Goal: Task Accomplishment & Management: Manage account settings

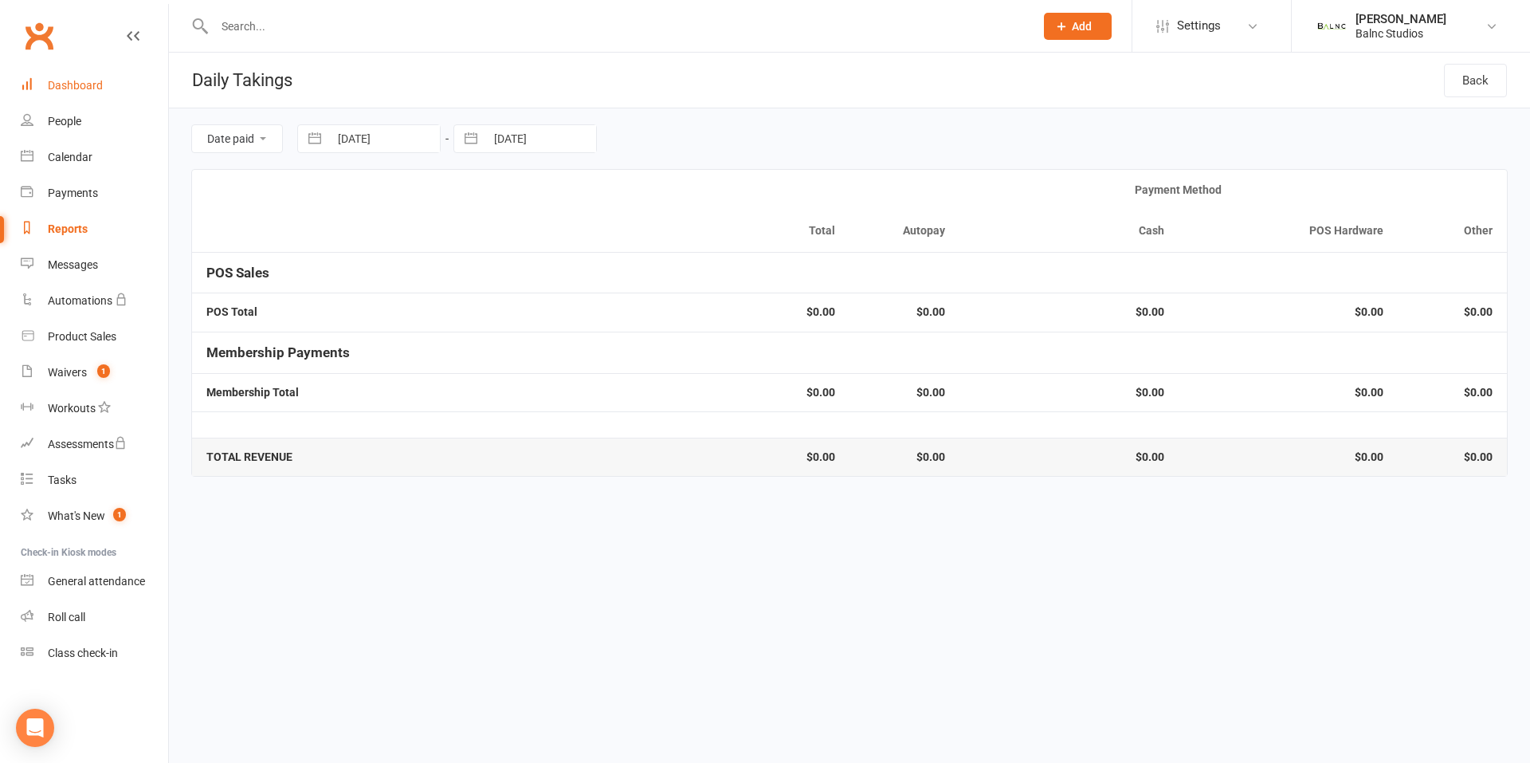
click at [91, 87] on div "Dashboard" at bounding box center [75, 85] width 55 height 13
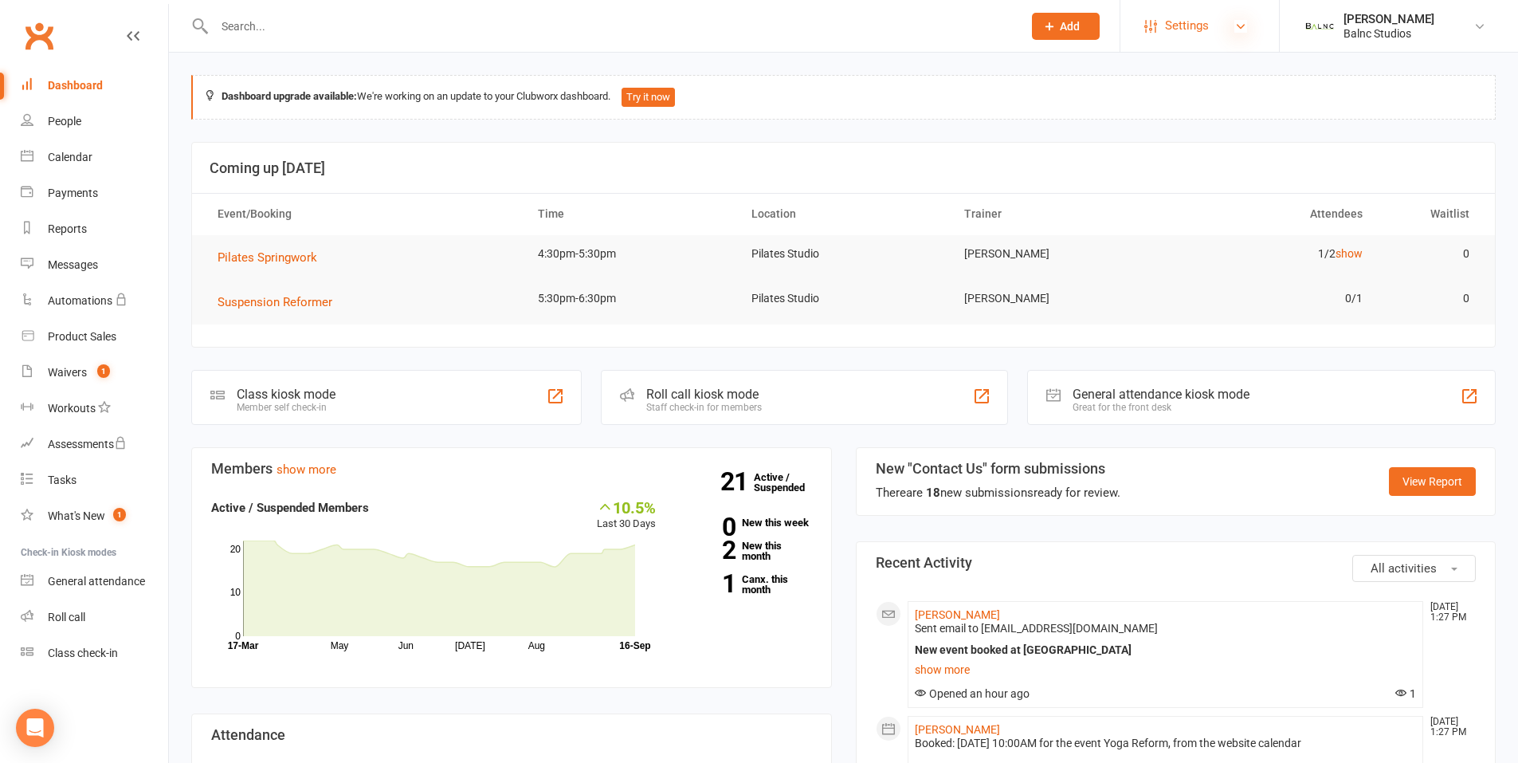
click at [1241, 25] on icon at bounding box center [1240, 26] width 13 height 13
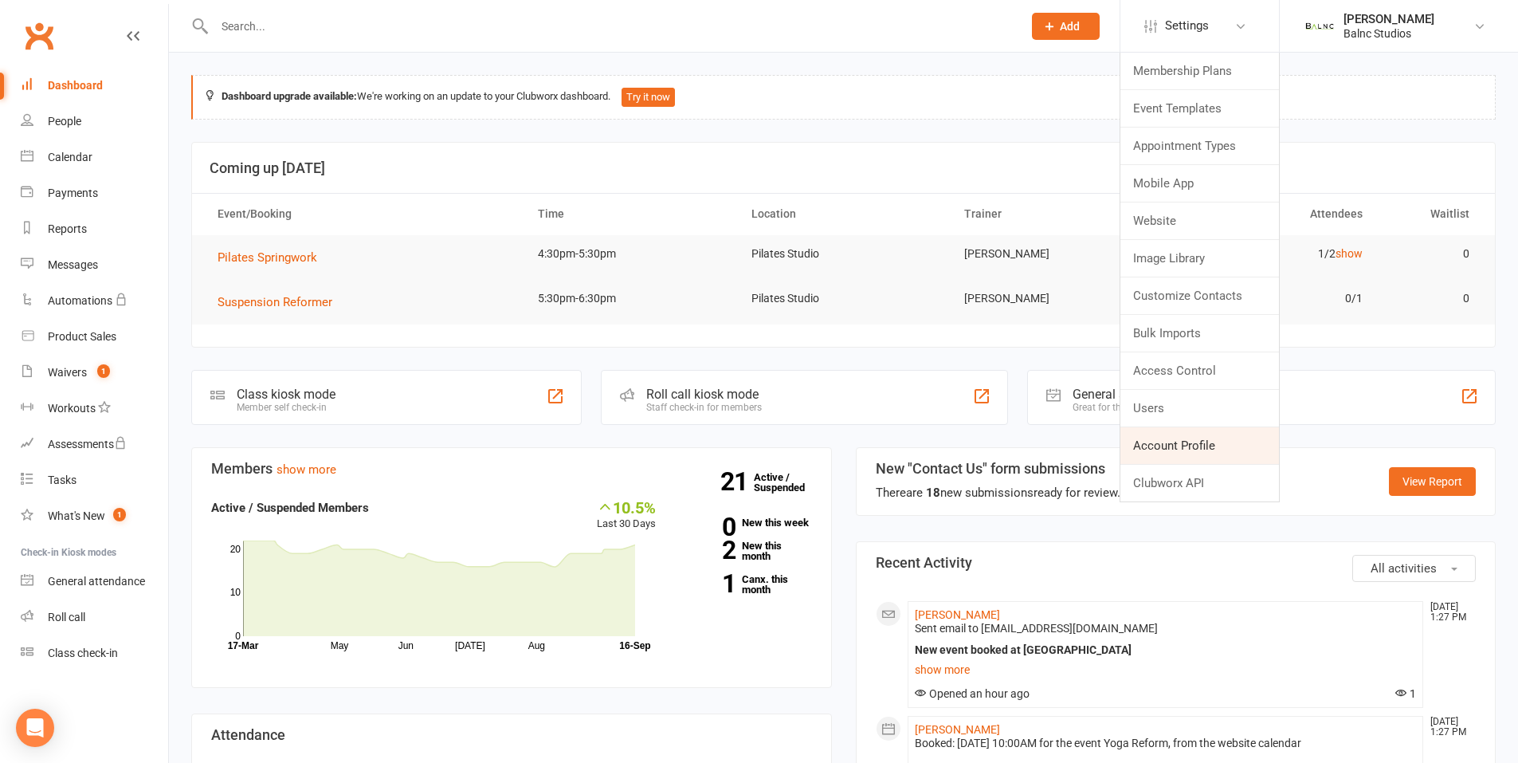
click at [1185, 441] on link "Account Profile" at bounding box center [1199, 445] width 159 height 37
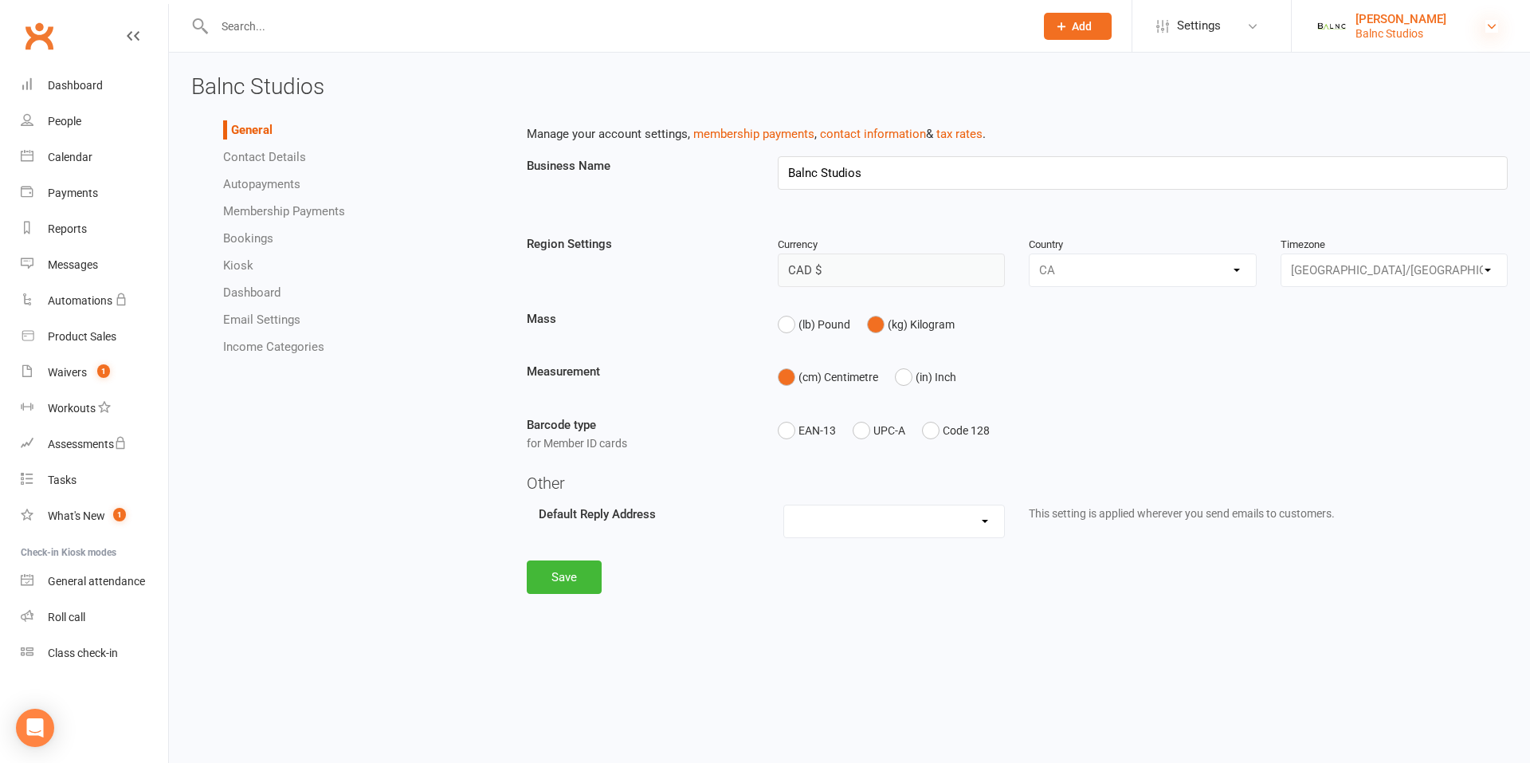
click at [1487, 23] on icon at bounding box center [1491, 26] width 13 height 13
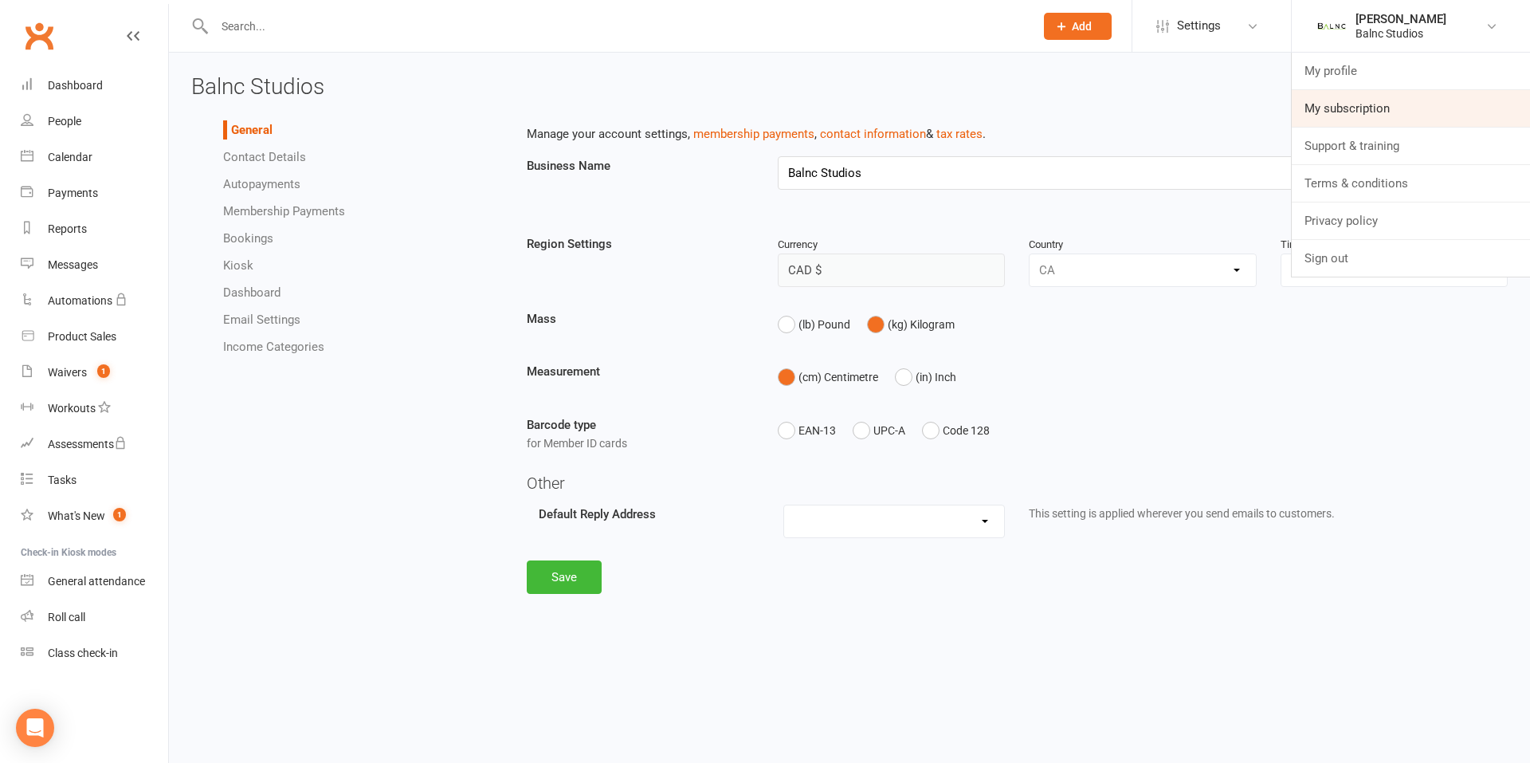
click at [1371, 109] on link "My subscription" at bounding box center [1411, 108] width 238 height 37
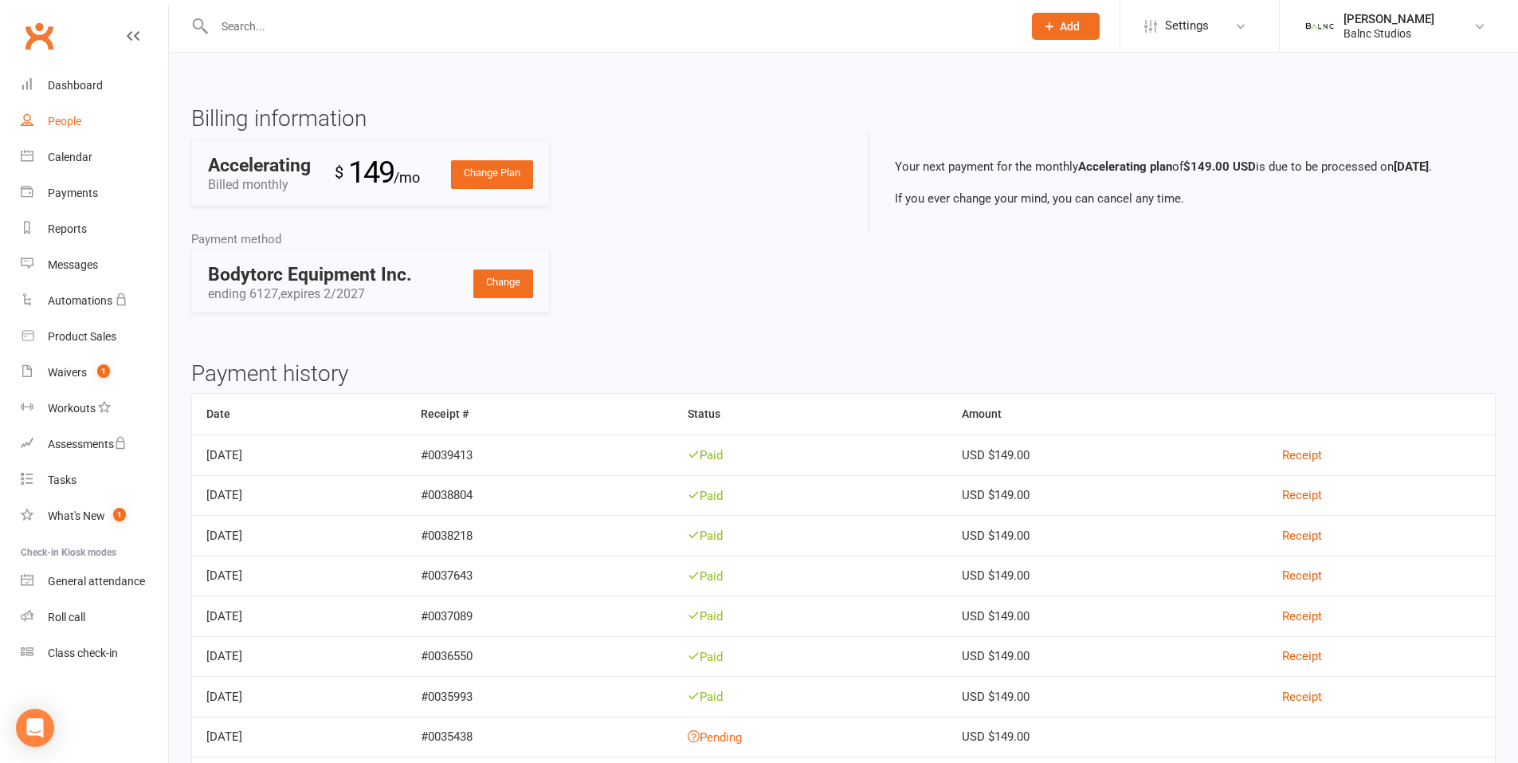
click at [51, 118] on div "People" at bounding box center [64, 121] width 33 height 13
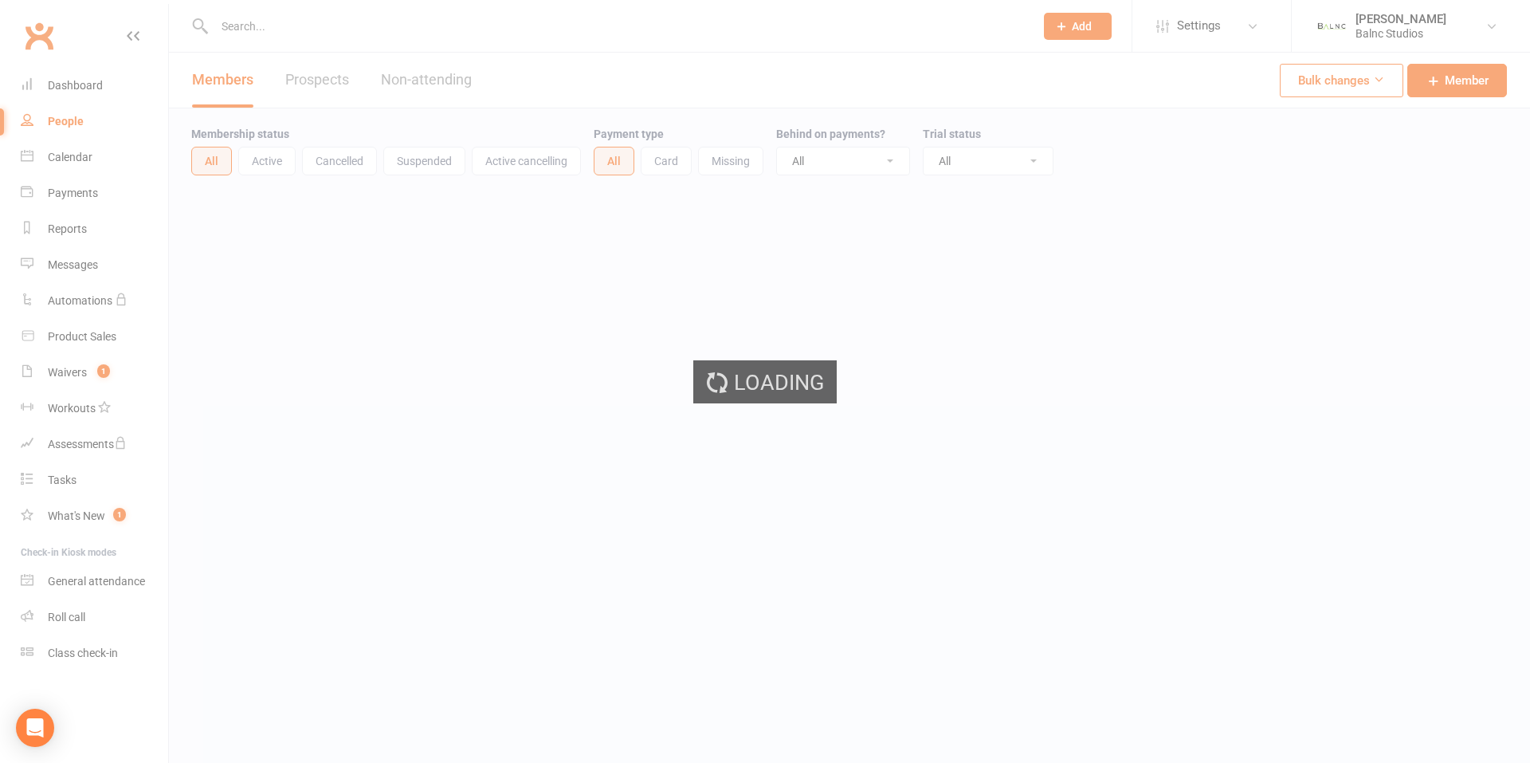
select select "100"
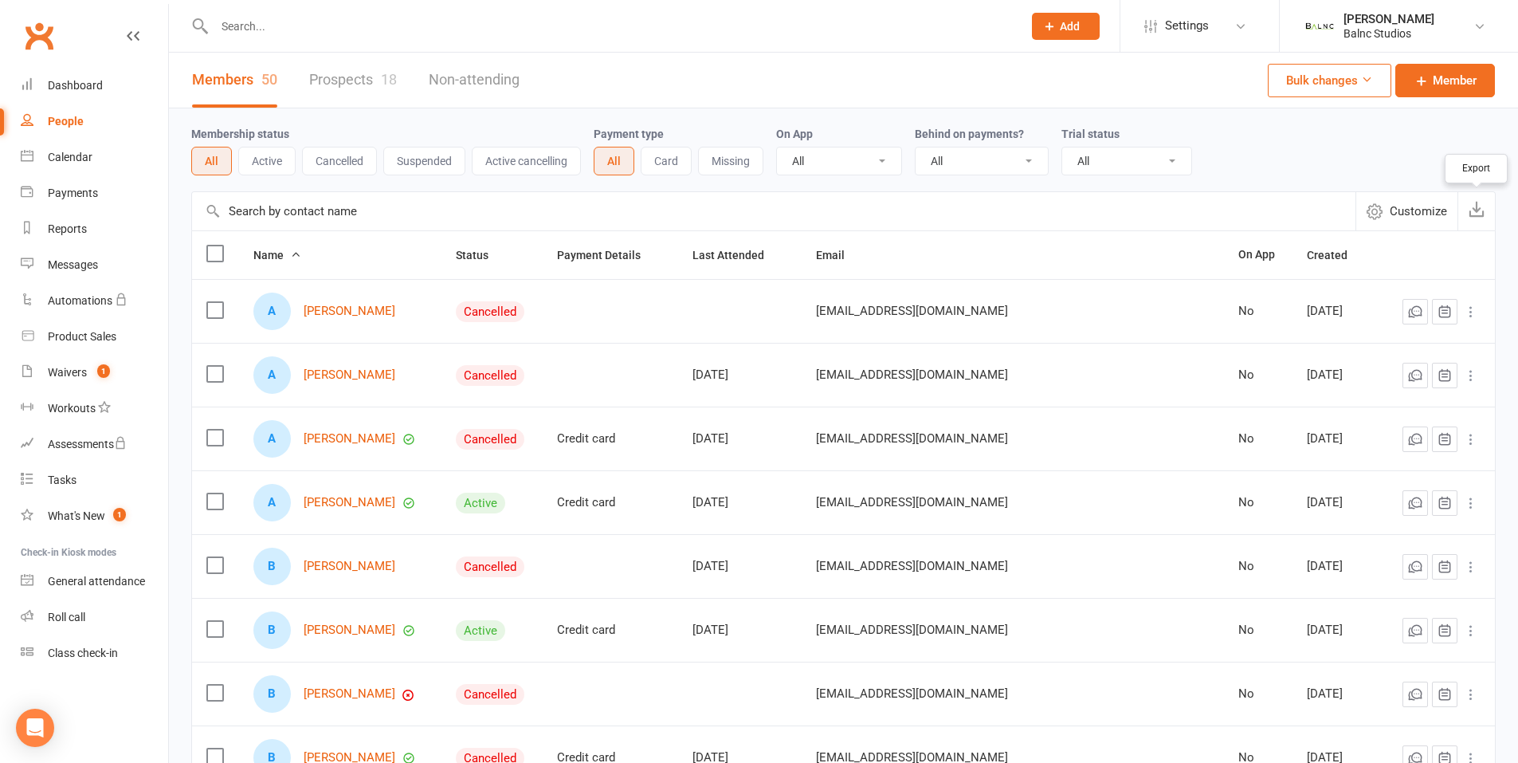
click at [1480, 208] on icon "button" at bounding box center [1477, 209] width 16 height 16
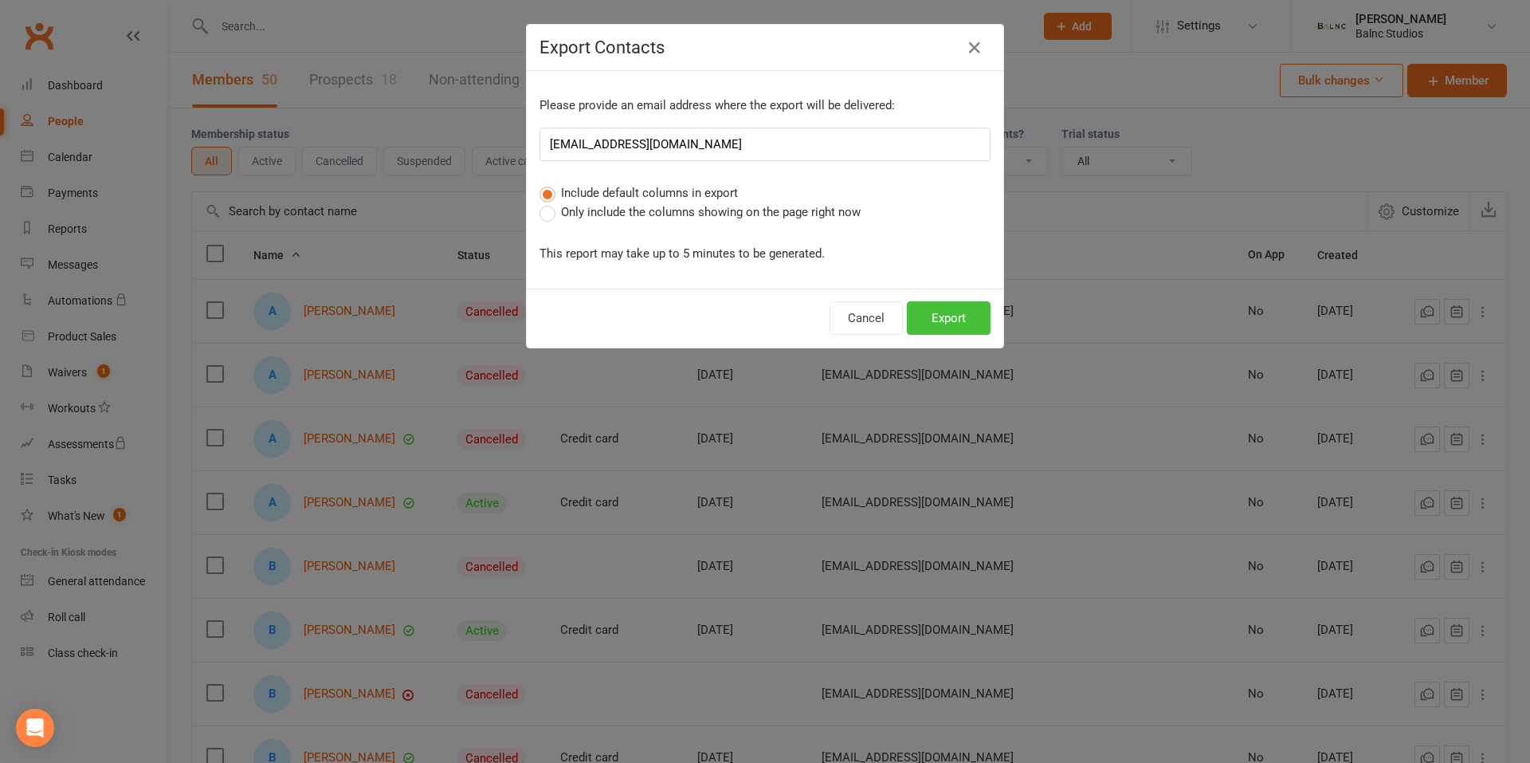
click at [963, 314] on button "Export" at bounding box center [949, 317] width 84 height 33
